Goal: Task Accomplishment & Management: Manage account settings

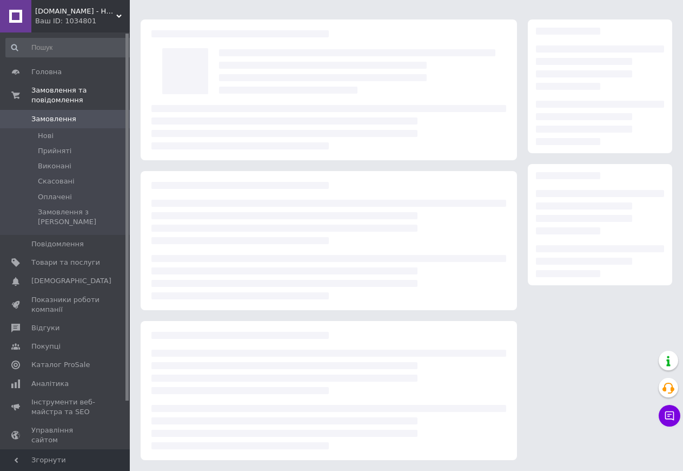
scroll to position [292, 0]
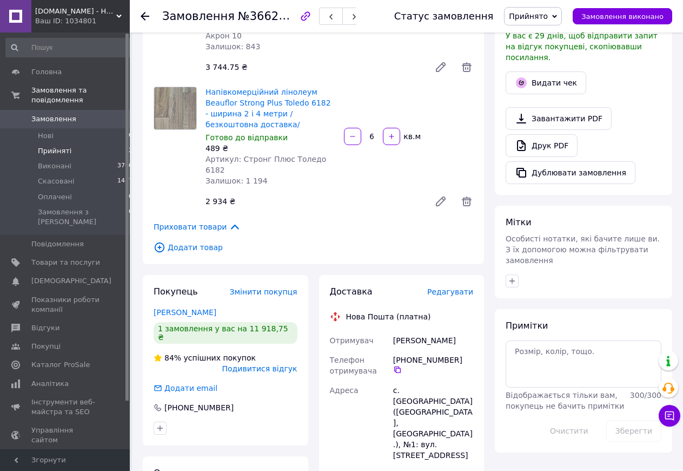
click at [63, 146] on span "Прийняті" at bounding box center [55, 151] width 34 height 10
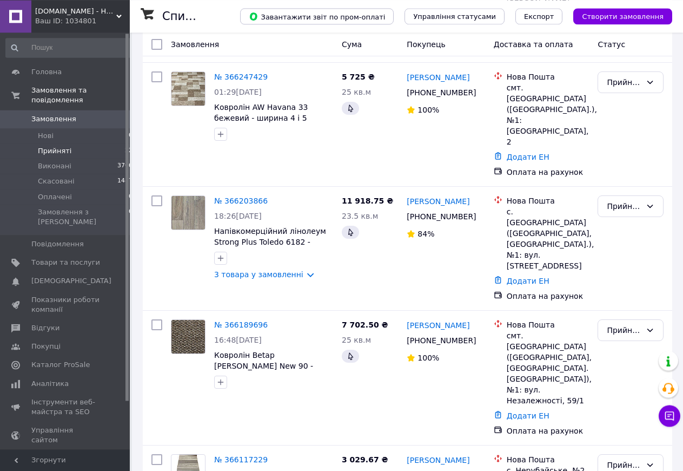
scroll to position [336, 0]
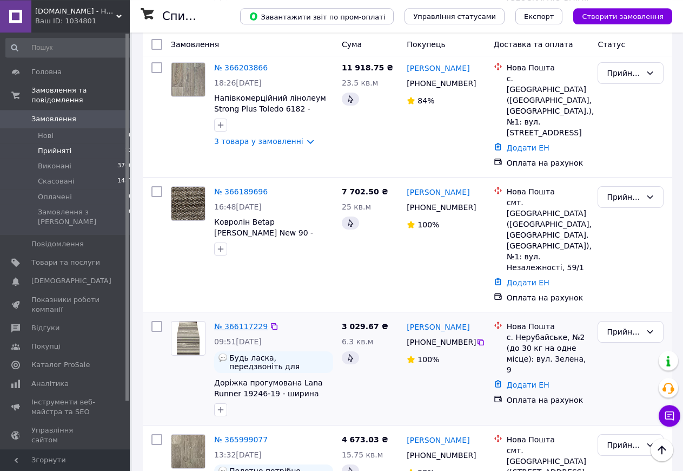
click at [245, 322] on link "№ 366117229" at bounding box center [241, 326] width 54 height 9
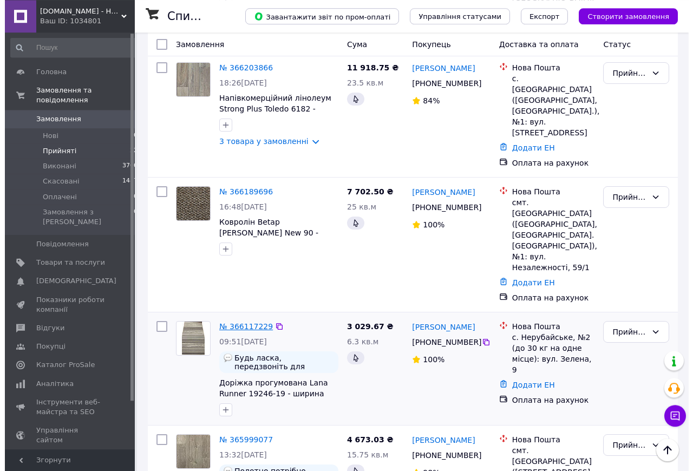
scroll to position [24, 0]
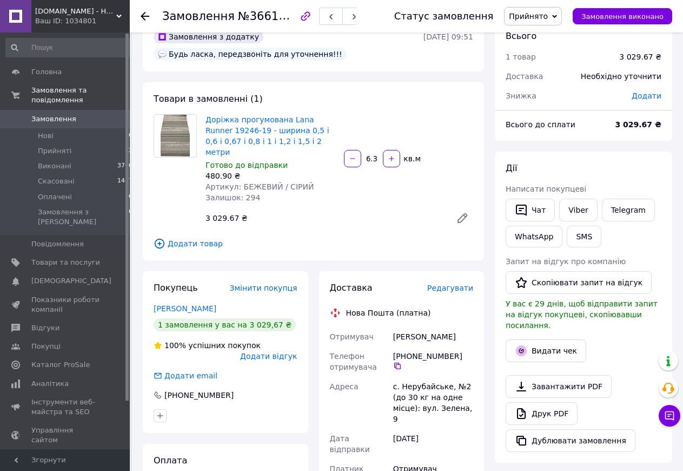
click at [284, 352] on span "Додати відгук" at bounding box center [268, 356] width 57 height 9
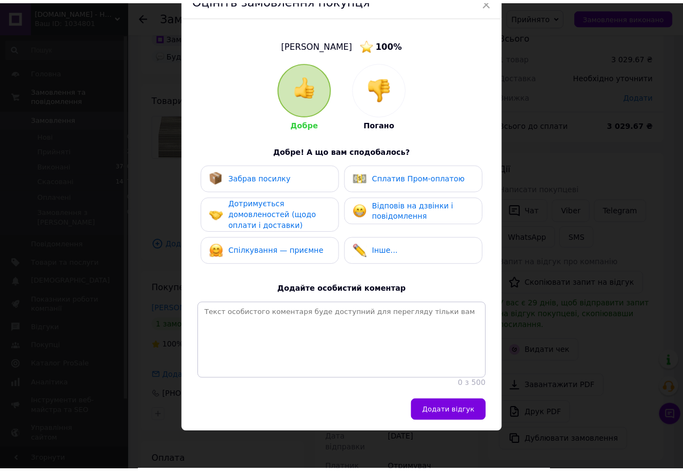
scroll to position [62, 0]
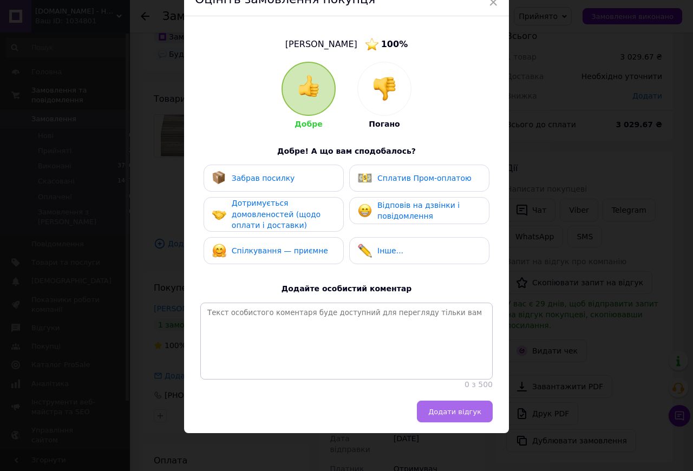
click at [451, 416] on span "Додати відгук" at bounding box center [454, 411] width 53 height 8
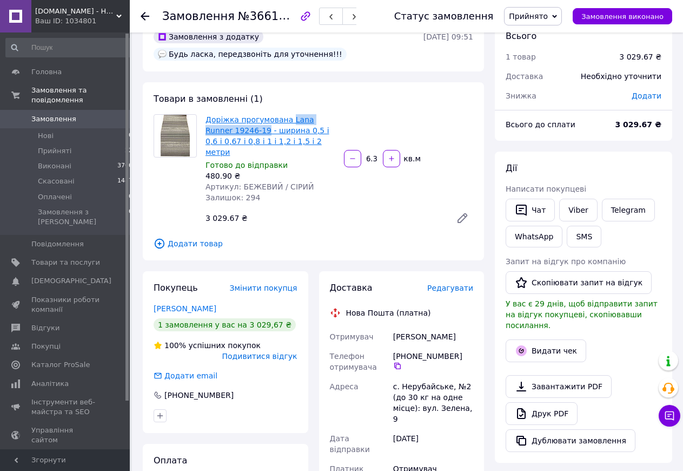
drag, startPoint x: 286, startPoint y: 111, endPoint x: 236, endPoint y: 132, distance: 53.4
click at [236, 132] on div "Товари в замовленні (1) Доріжка прогумована Lana Runner 19246-19 - ширина 0,5 і…" at bounding box center [313, 171] width 341 height 178
copy link "Lana Runner 19246-19"
click at [269, 121] on link "Доріжка прогумована Lana Runner 19246-19 - ширина 0,5 і 0,6 і 0,67 і 0,8 і 1 і …" at bounding box center [268, 135] width 124 height 41
click at [374, 217] on div "Доріжка прогумована Lana Runner 19246-19 - ширина 0,5 і 0,6 і 0,67 і 0,8 і 1 і …" at bounding box center [339, 171] width 276 height 119
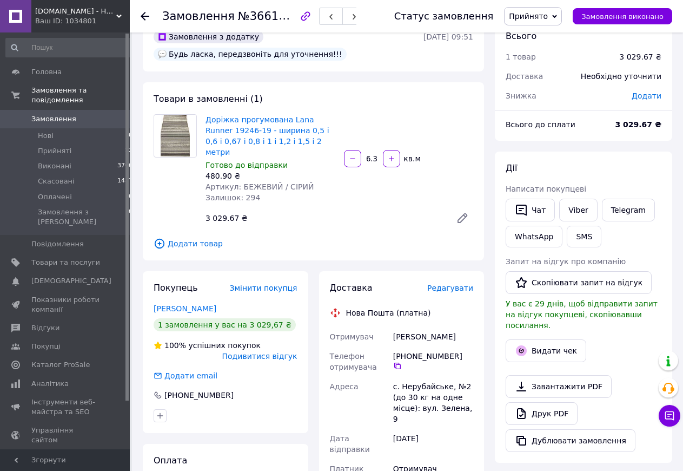
click at [406, 327] on div "Грубник Людмила" at bounding box center [433, 336] width 84 height 19
copy div "Грубник"
click at [438, 331] on div "Грубник Людмила" at bounding box center [433, 336] width 84 height 19
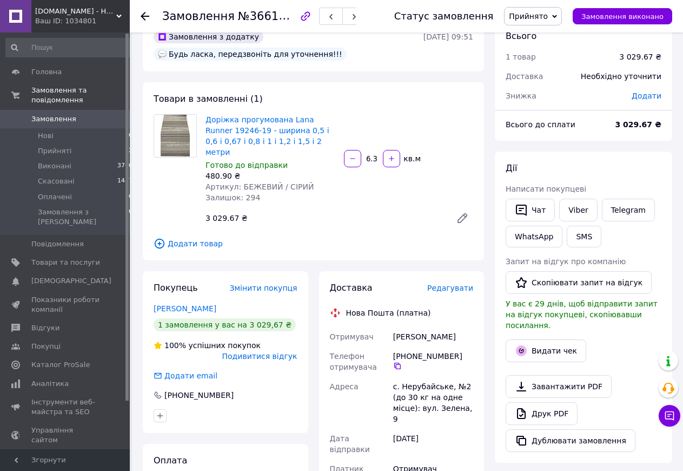
copy div "Людмила"
click at [424, 377] on div "с. Нерубайське, №2 (до 30 кг на одне місце): вул. Зелена, 9" at bounding box center [433, 403] width 84 height 52
click at [423, 377] on div "с. Нерубайське, №2 (до 30 кг на одне місце): вул. Зелена, 9" at bounding box center [433, 403] width 84 height 52
copy div "Нерубайське"
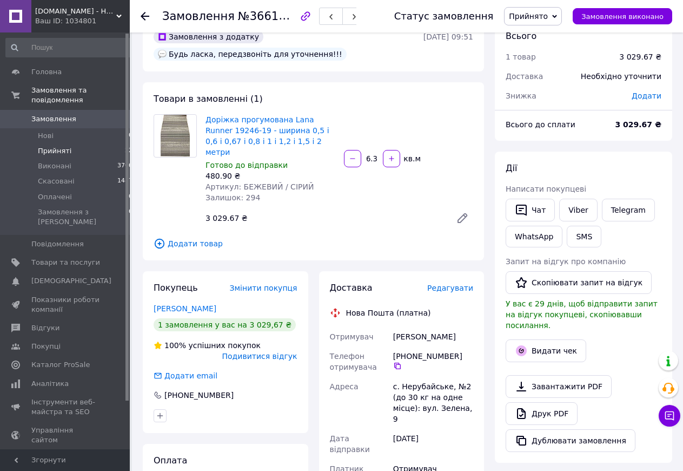
click at [62, 146] on span "Прийняті" at bounding box center [55, 151] width 34 height 10
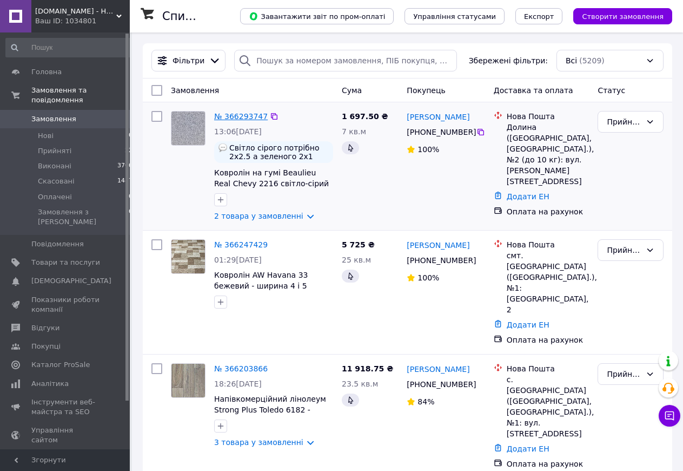
click at [238, 117] on link "№ 366293747" at bounding box center [241, 116] width 54 height 9
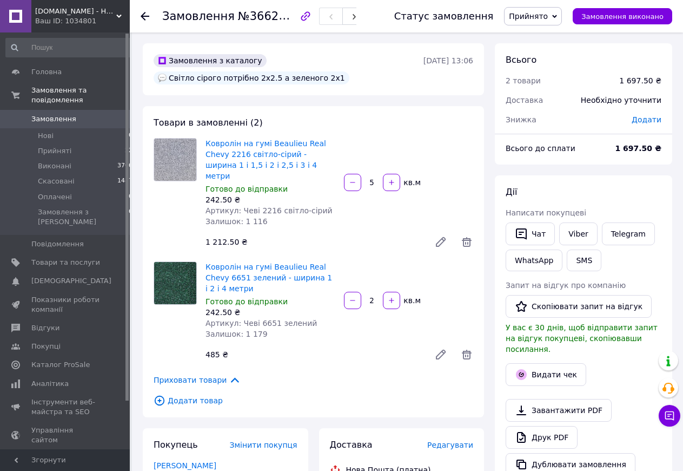
scroll to position [221, 0]
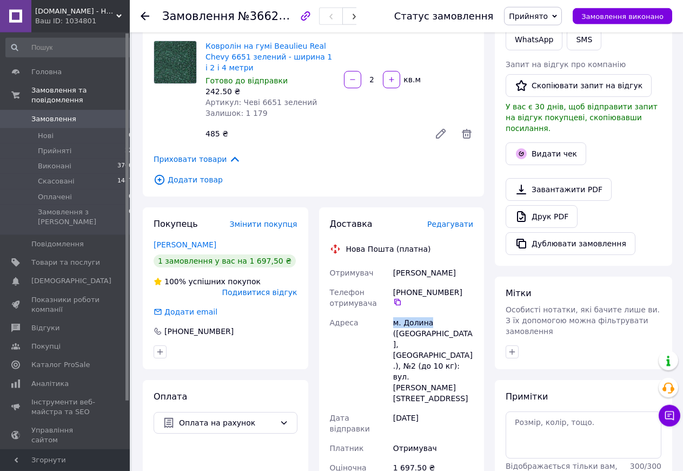
drag, startPoint x: 394, startPoint y: 313, endPoint x: 428, endPoint y: 312, distance: 34.1
click at [428, 313] on div "м. Долина (Івано-Франківська обл., Калуський р-н.), №2 (до 10 кг): вул. Міцкеви…" at bounding box center [433, 360] width 84 height 95
copy div "м. Долина"
drag, startPoint x: 394, startPoint y: 262, endPoint x: 467, endPoint y: 264, distance: 72.5
click at [467, 264] on div "Головчин Володимир" at bounding box center [433, 272] width 84 height 19
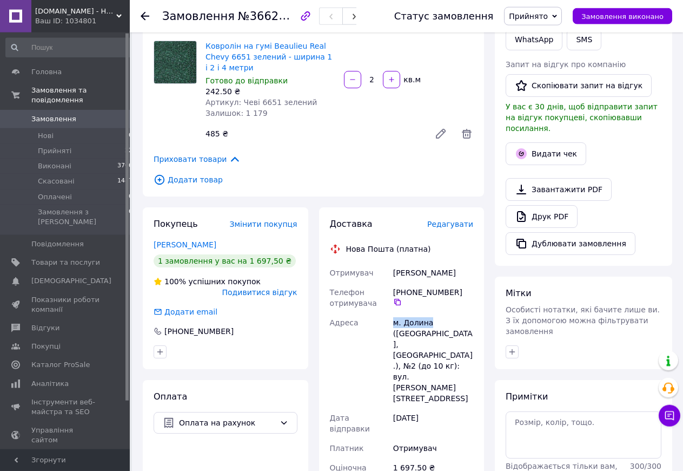
copy div "Головчин Володимир"
click at [401, 299] on icon at bounding box center [397, 302] width 6 height 6
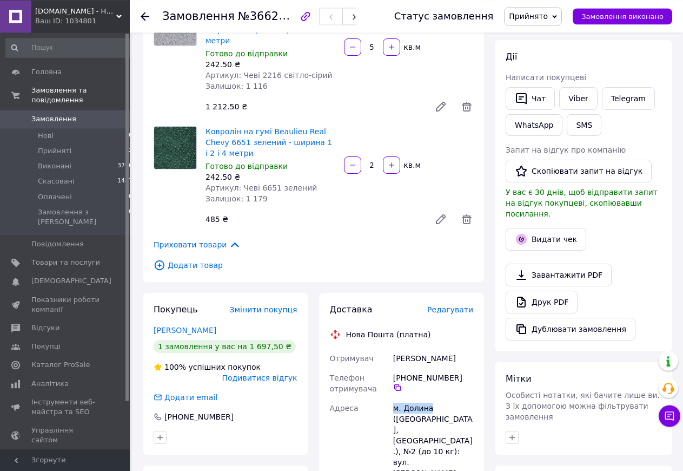
scroll to position [110, 0]
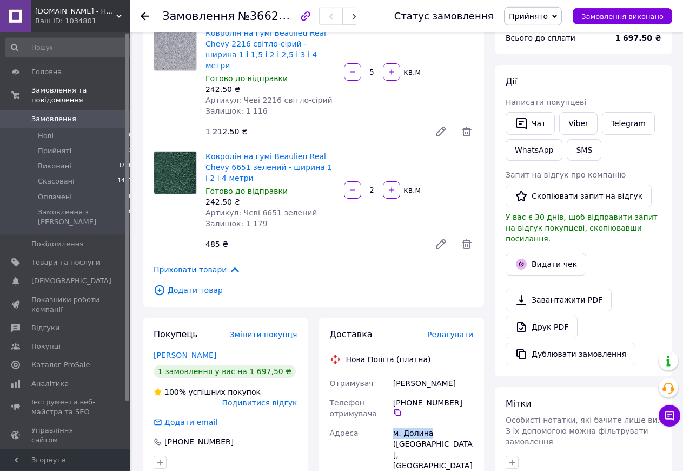
click at [409, 373] on div "Головчин Володимир" at bounding box center [433, 382] width 84 height 19
copy div "Головчин"
drag, startPoint x: 403, startPoint y: 420, endPoint x: 428, endPoint y: 422, distance: 25.5
click at [428, 423] on div "м. Долина (Івано-Франківська обл., Калуський р-н.), №2 (до 10 кг): вул. Міцкеви…" at bounding box center [433, 470] width 84 height 95
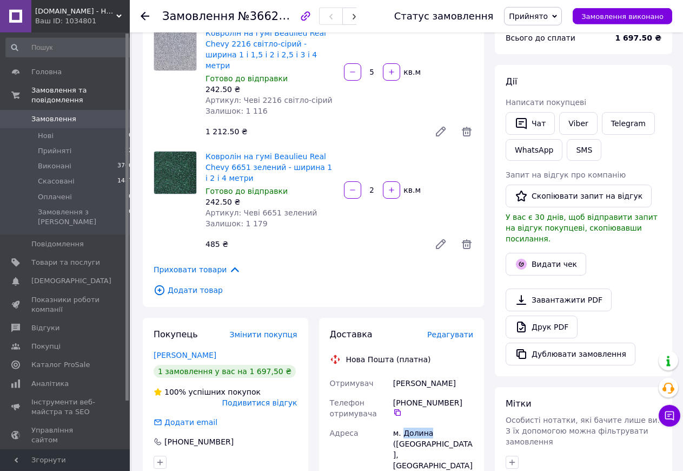
copy div "Долина"
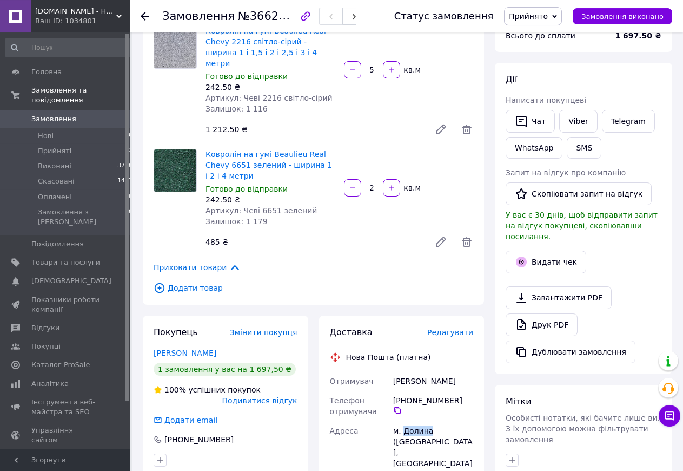
scroll to position [156, 0]
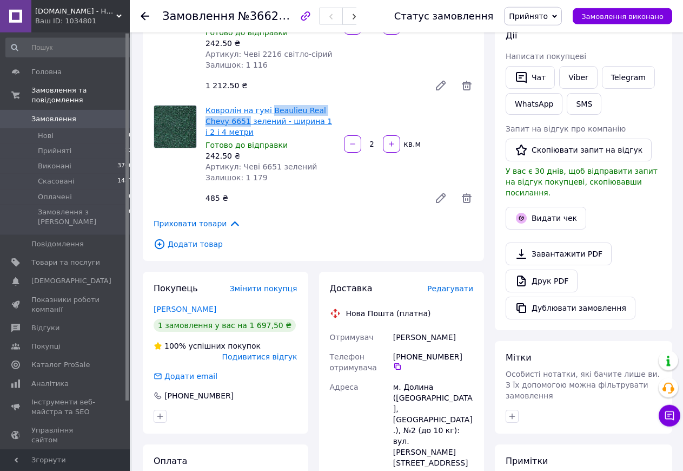
drag, startPoint x: 266, startPoint y: 93, endPoint x: 221, endPoint y: 111, distance: 49.0
click at [221, 111] on div "Ковролін на гумі Beaulieu Real Chevy 6651 зелений - ширина 1 і 2 і 4 метри Гото…" at bounding box center [270, 144] width 139 height 82
copy link "Beaulieu Real Chevy 6651"
click at [38, 146] on li "Прийняті 22" at bounding box center [69, 150] width 139 height 15
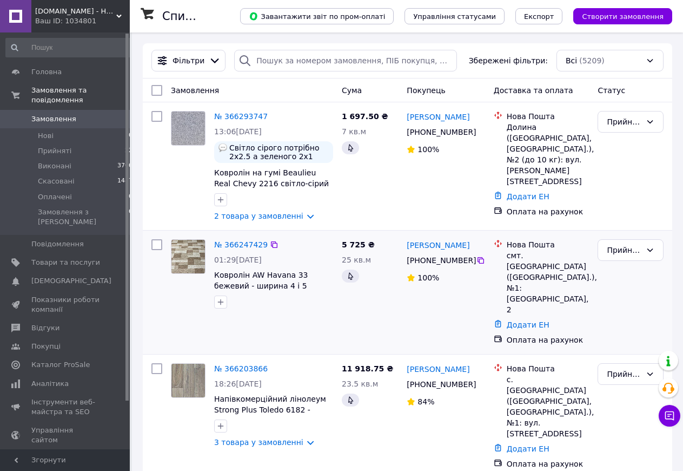
click at [237, 240] on div "№ 366247429" at bounding box center [241, 244] width 56 height 13
click at [236, 248] on link "№ 366247429" at bounding box center [241, 244] width 54 height 9
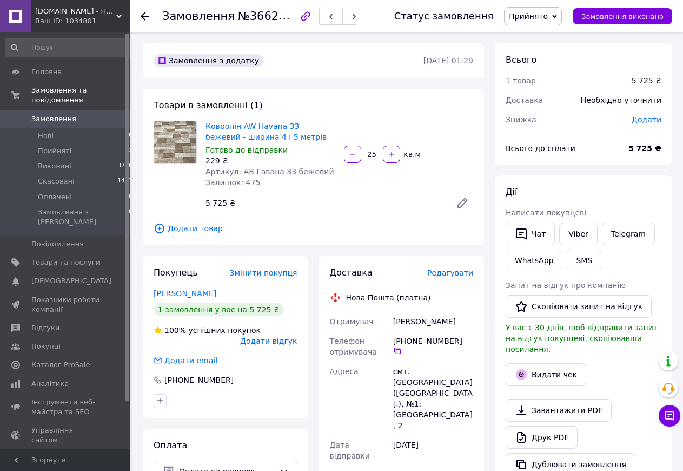
drag, startPoint x: 373, startPoint y: 153, endPoint x: 386, endPoint y: 160, distance: 14.5
click at [381, 159] on input "25" at bounding box center [372, 154] width 17 height 8
type input "27"
drag, startPoint x: 240, startPoint y: 118, endPoint x: 288, endPoint y: 128, distance: 49.2
click at [288, 128] on div "Товари в замовленні (1) Ковролін AW Havana 33 бежевий - ширина 4 і 5 метрів Гот…" at bounding box center [313, 167] width 341 height 156
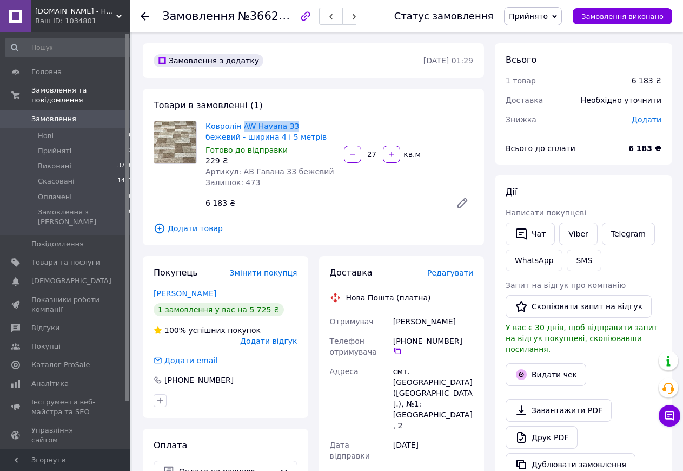
copy link "AW Havana 33"
click at [327, 230] on span "Додати товар" at bounding box center [314, 228] width 320 height 12
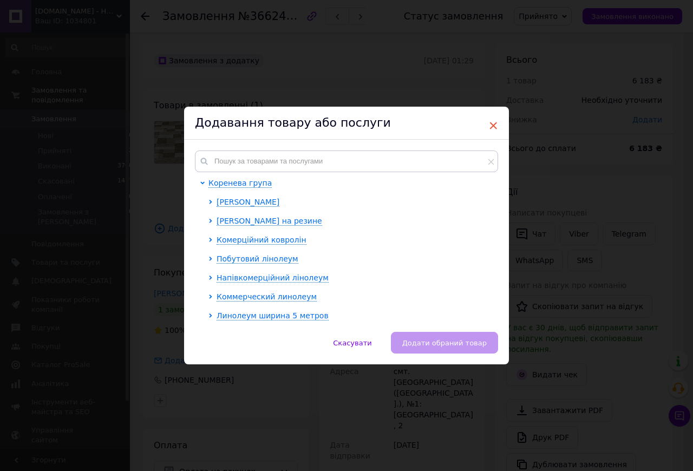
click at [489, 126] on span "×" at bounding box center [493, 125] width 10 height 18
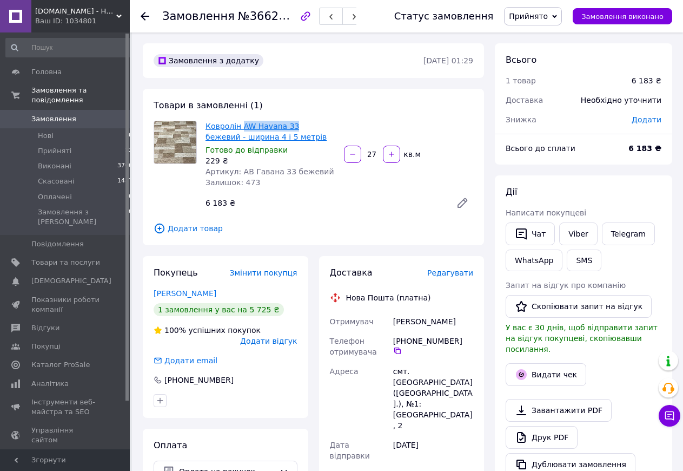
drag, startPoint x: 241, startPoint y: 118, endPoint x: 288, endPoint y: 127, distance: 47.9
click at [288, 127] on div "Товари в замовленні (1) Ковролін AW Havana 33 бежевий - ширина 4 і 5 метрів Гот…" at bounding box center [313, 167] width 341 height 156
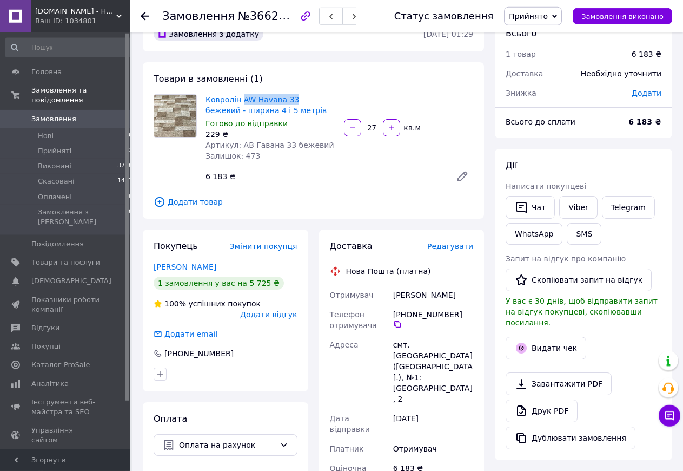
scroll to position [29, 0]
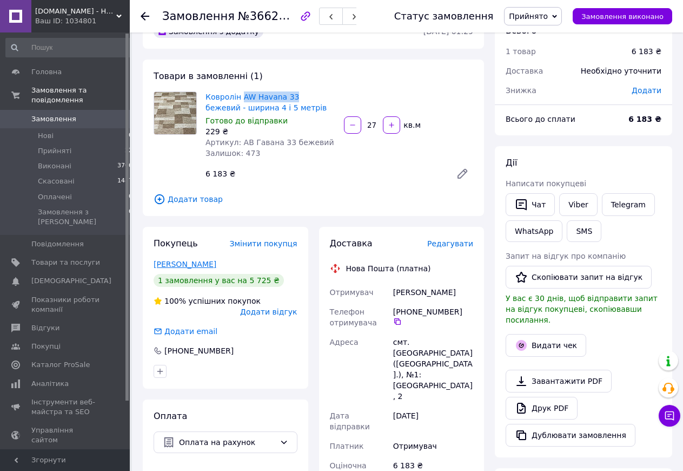
click at [186, 267] on link "Чоборяк Микола" at bounding box center [185, 264] width 63 height 9
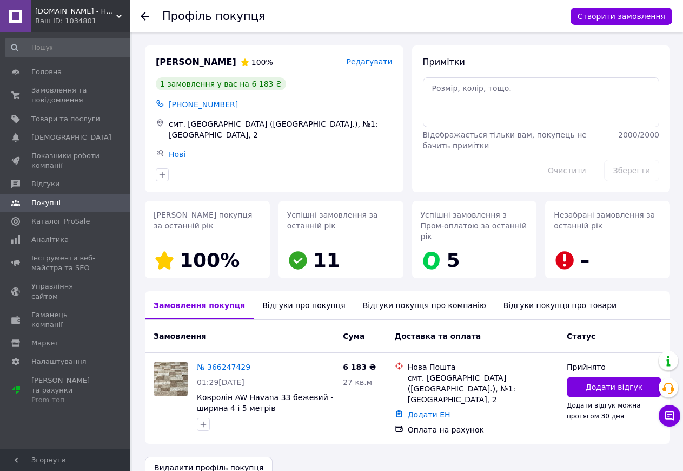
click at [279, 295] on div "Відгуки про покупця" at bounding box center [304, 305] width 100 height 28
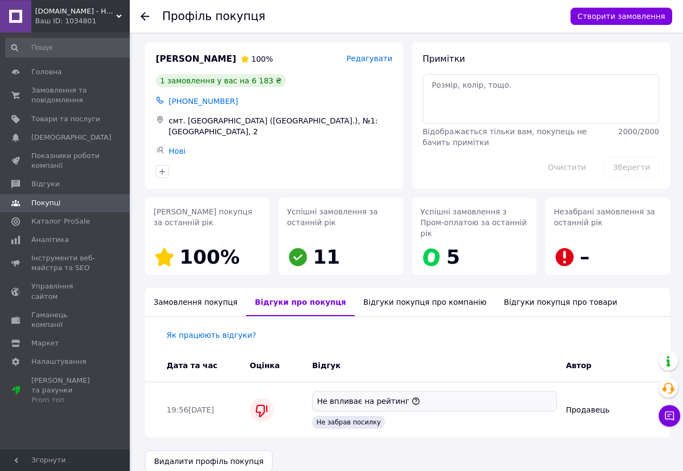
scroll to position [5, 0]
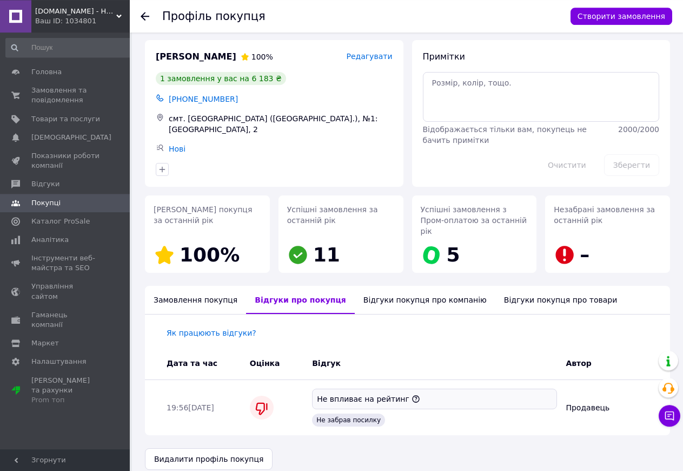
click at [367, 300] on div "Відгуки покупця про компанію" at bounding box center [425, 300] width 141 height 28
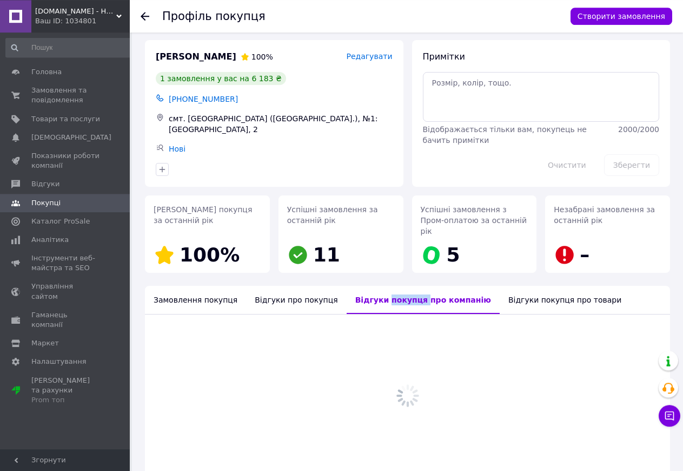
click at [367, 300] on div "Відгуки покупця про компанію" at bounding box center [423, 300] width 153 height 28
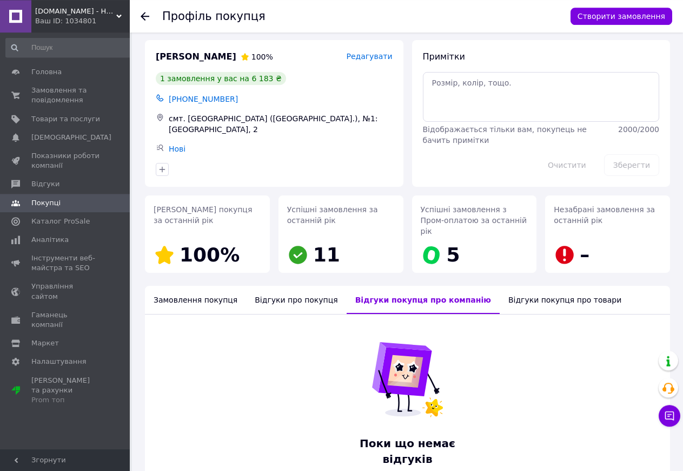
click at [313, 291] on div "Відгуки про покупця" at bounding box center [296, 300] width 100 height 28
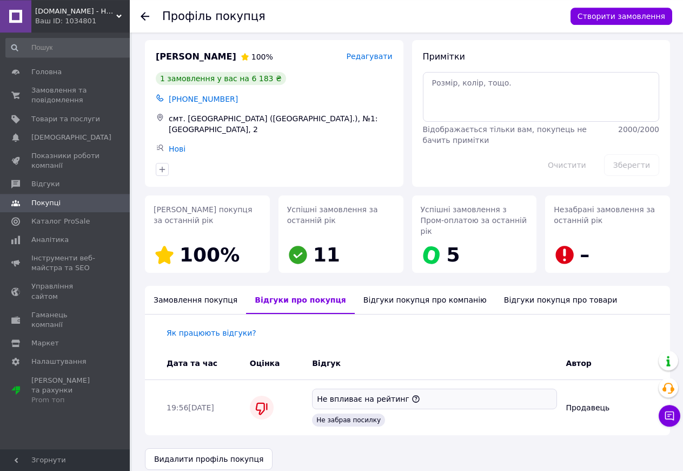
scroll to position [6, 0]
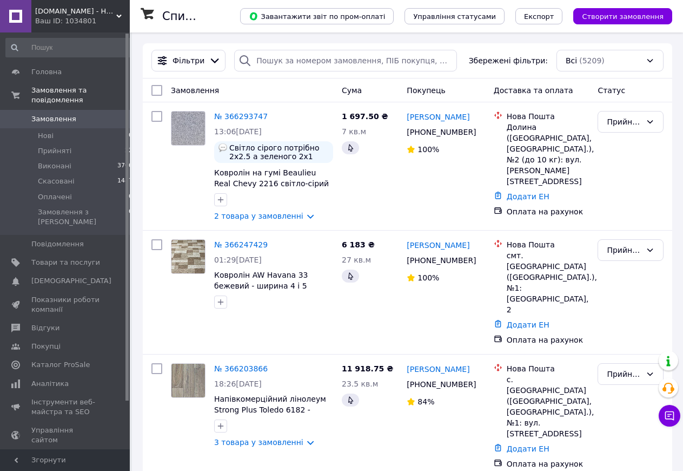
scroll to position [76, 0]
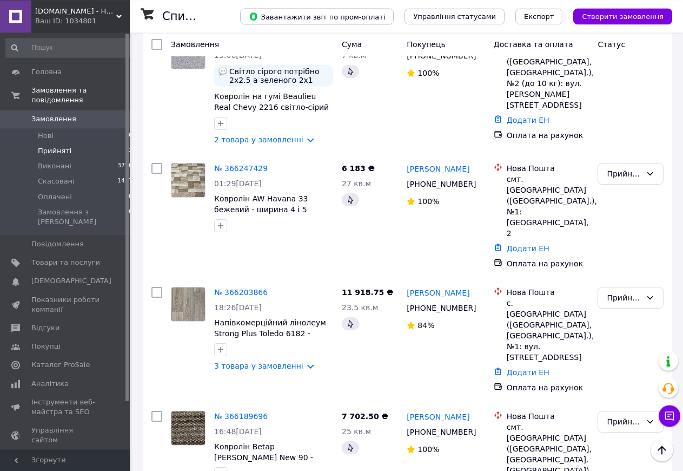
click at [55, 146] on span "Прийняті" at bounding box center [55, 151] width 34 height 10
